Goal: Task Accomplishment & Management: Use online tool/utility

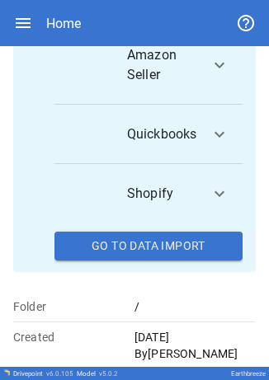
scroll to position [368, 0]
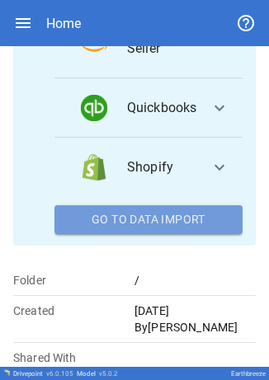
click at [173, 214] on button "Go To Data Import" at bounding box center [148, 220] width 188 height 30
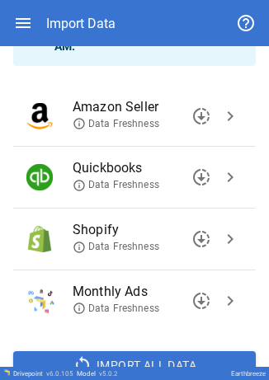
scroll to position [149, 0]
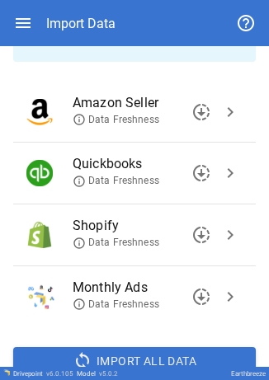
click at [224, 178] on span "chevron_right" at bounding box center [230, 173] width 20 height 20
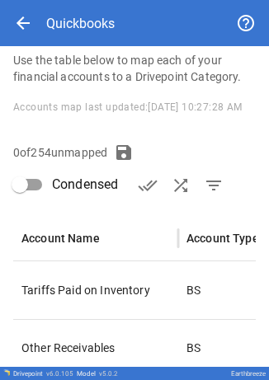
scroll to position [287, 0]
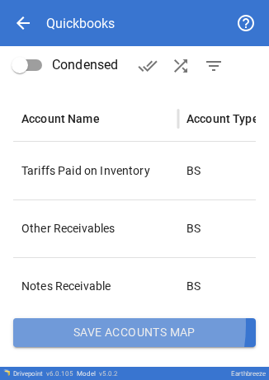
click at [100, 325] on button "Save Accounts Map" at bounding box center [134, 333] width 242 height 30
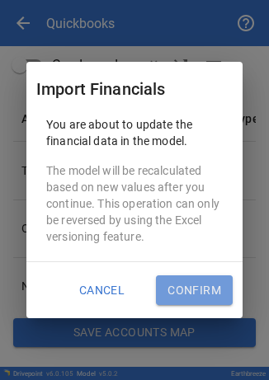
click at [214, 282] on button "Confirm" at bounding box center [194, 290] width 77 height 30
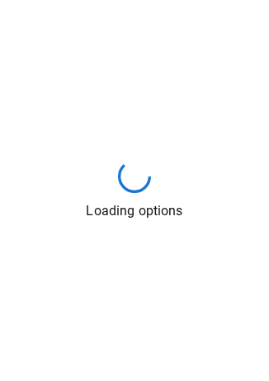
scroll to position [0, 0]
